Goal: Check status

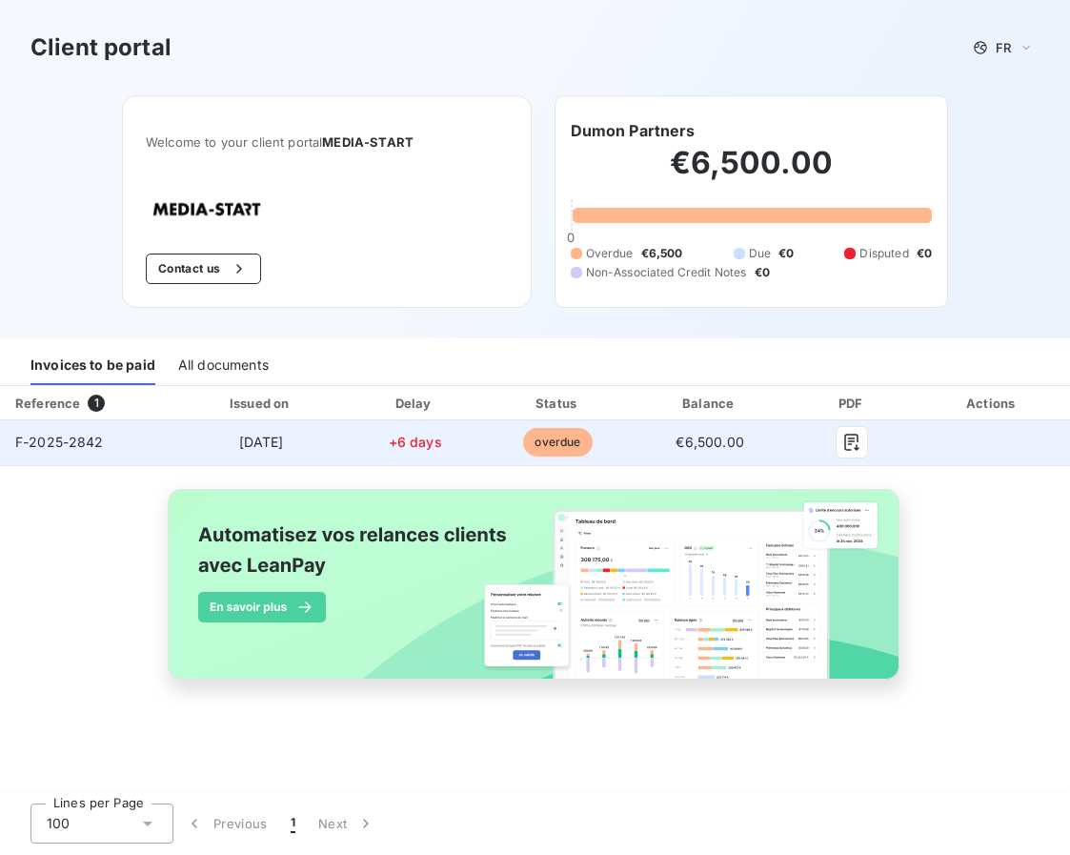
click at [463, 452] on td "+6 days" at bounding box center [415, 443] width 140 height 46
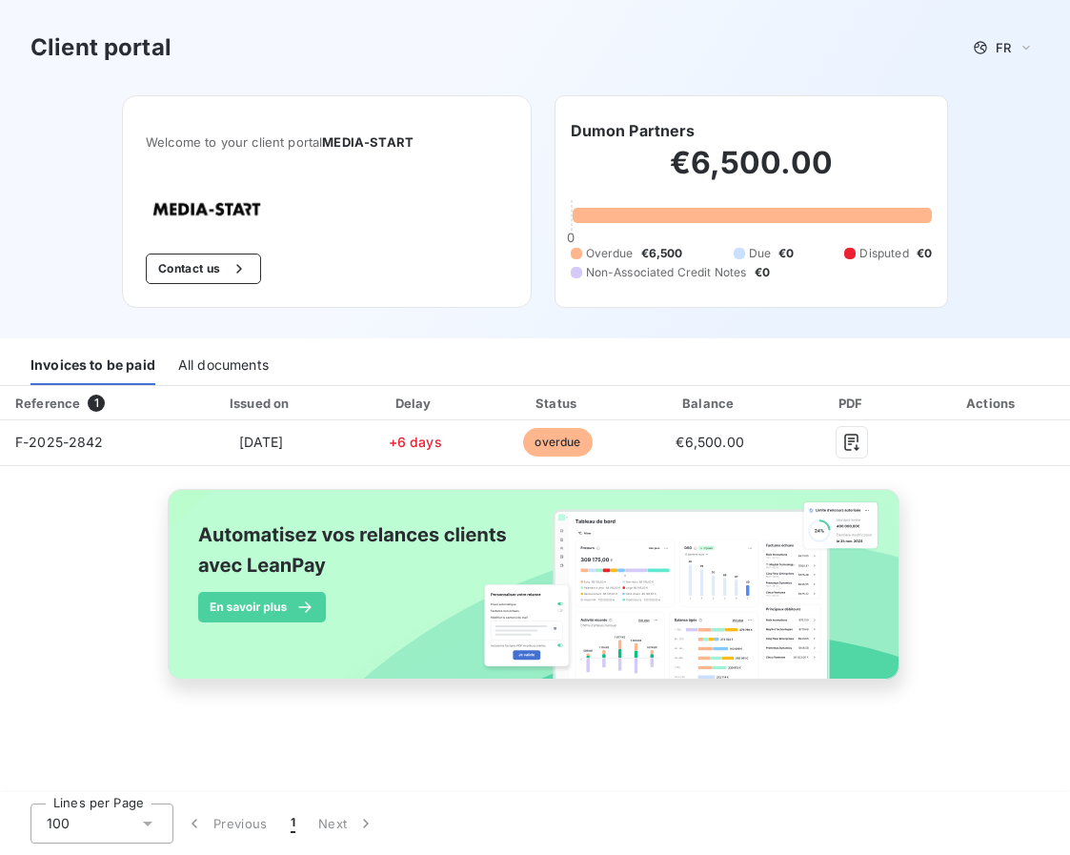
click at [695, 194] on h2 "€6,500.00" at bounding box center [752, 172] width 362 height 57
click at [709, 232] on div "€6,500.00 0 Overdue €6,500 Due €0 Disputed €0 Non-Associated Credit Notes €0" at bounding box center [752, 213] width 362 height 142
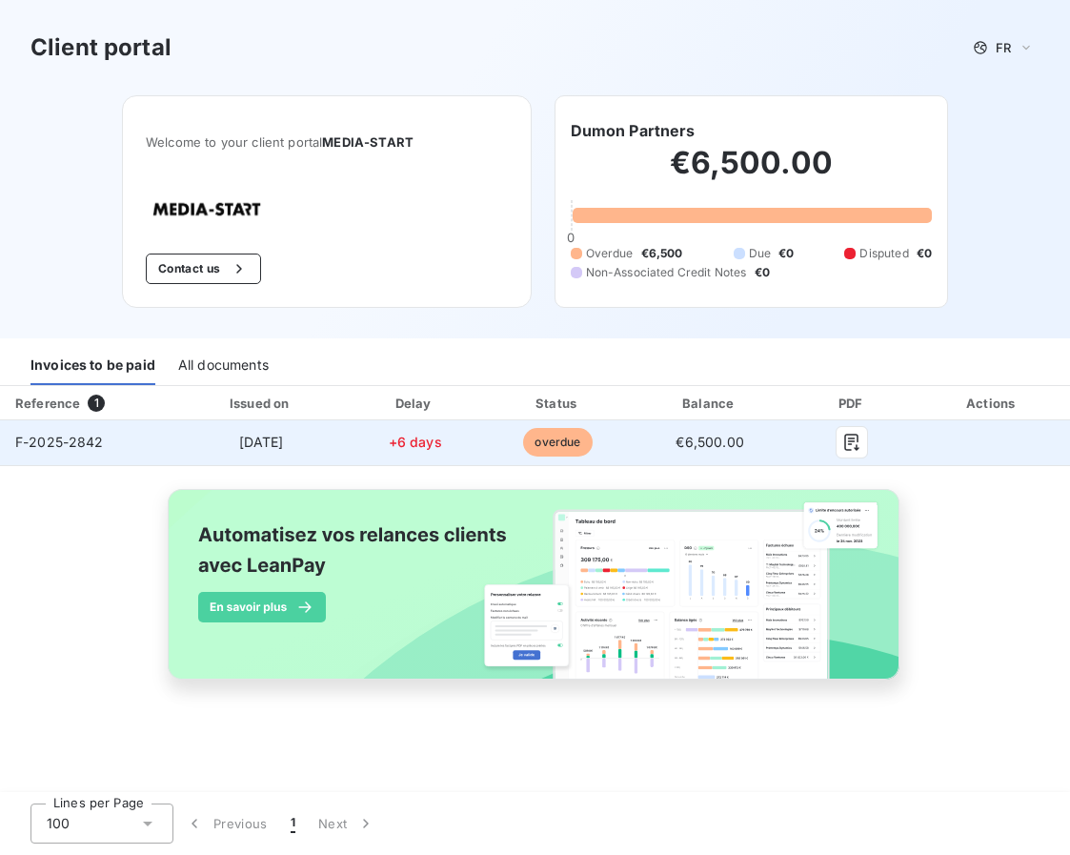
click at [550, 448] on span "overdue" at bounding box center [557, 442] width 69 height 29
click at [239, 448] on span "[DATE]" at bounding box center [261, 442] width 45 height 16
